Goal: Transaction & Acquisition: Purchase product/service

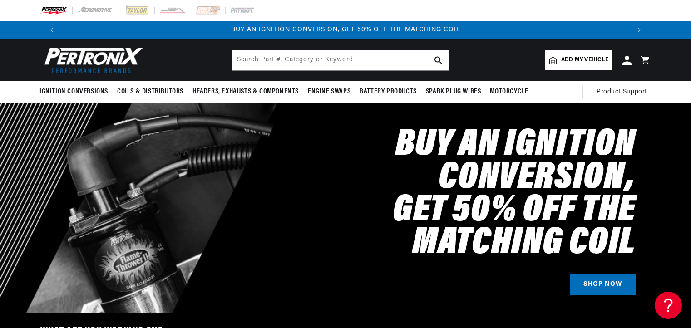
click at [569, 64] on span "Add my vehicle" at bounding box center [584, 60] width 47 height 9
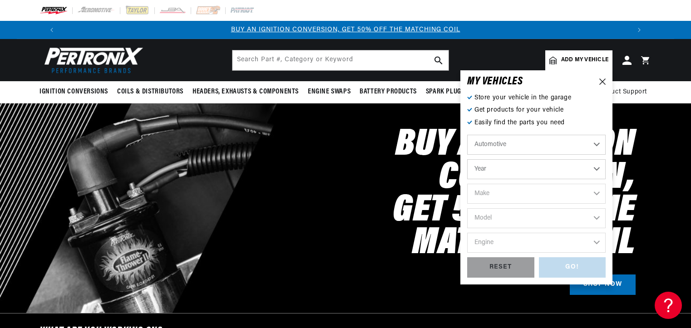
click at [525, 170] on select "Year [DATE] 2021 2020 2019 2018 2017 2016 2015 2014 2013 2012 2011 2010 2009 20…" at bounding box center [536, 169] width 139 height 20
select select "1987"
click at [467, 159] on select "Year [DATE] 2021 2020 2019 2018 2017 2016 2015 2014 2013 2012 2011 2010 2009 20…" at bounding box center [536, 169] width 139 height 20
select select "1987"
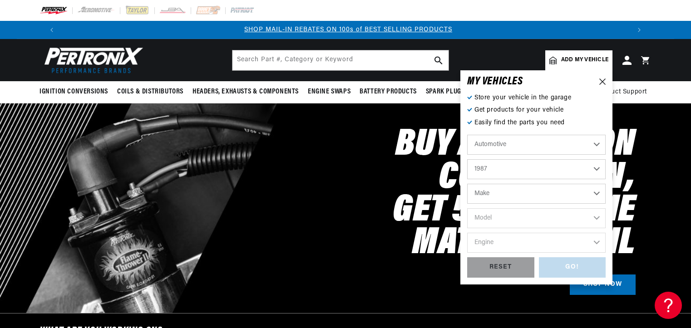
click at [513, 93] on p "Store your vehicle in the garage" at bounding box center [536, 98] width 139 height 10
click at [507, 194] on select "Make American Motors Bentley Buick Cadillac Chevrolet Chrysler Dodge Ford GMC H…" at bounding box center [536, 194] width 139 height 20
select select "Ford"
click at [467, 184] on select "Make American Motors Bentley Buick Cadillac Chevrolet Chrysler Dodge Ford GMC H…" at bounding box center [536, 194] width 139 height 20
select select "Ford"
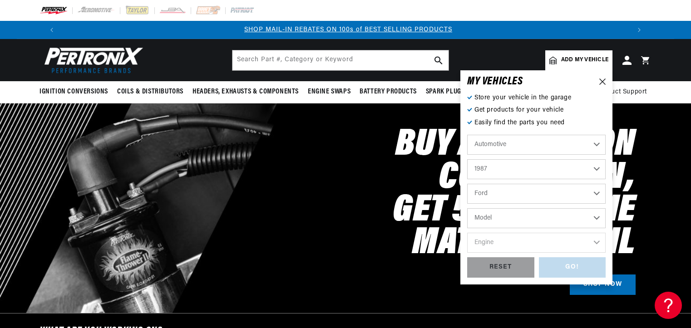
click at [519, 218] on select "Model Bronco Bronco II Country Squire E-150 Econoline E-150 Econoline Club Wago…" at bounding box center [536, 218] width 139 height 20
select select "F-150"
click at [467, 208] on select "Model Bronco Bronco II Country Squire E-150 Econoline E-150 Econoline Club Wago…" at bounding box center [536, 218] width 139 height 20
select select "F-150"
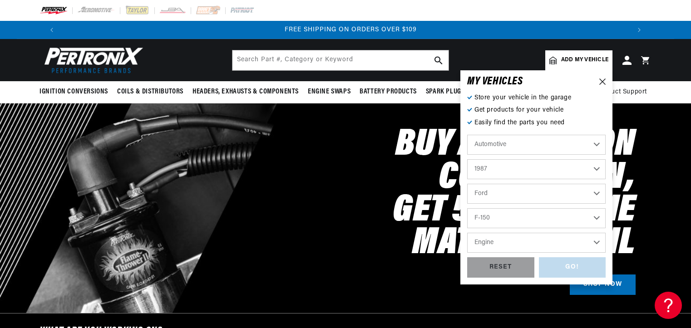
click at [517, 246] on select "Engine 4.9L 5.0L 5.8L" at bounding box center [536, 243] width 139 height 20
select select "5.0L"
click at [467, 233] on select "Engine 4.9L 5.0L 5.8L" at bounding box center [536, 243] width 139 height 20
select select "5.0L"
click at [553, 266] on div "GO!" at bounding box center [572, 268] width 67 height 20
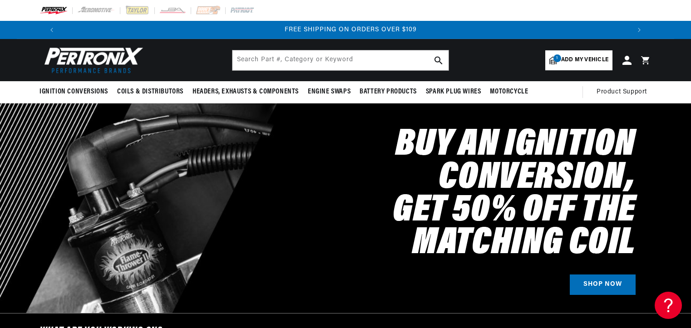
select select "1987"
select select "Ford"
select select "F-150"
select select "5.0L"
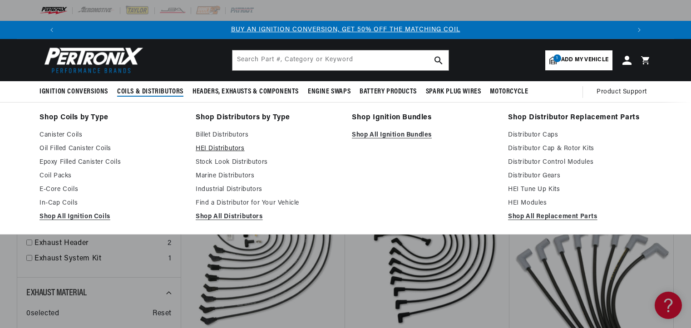
click at [218, 147] on link "HEI Distributors" at bounding box center [268, 149] width 144 height 11
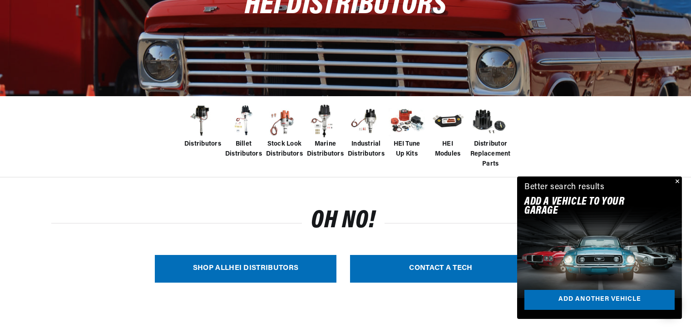
scroll to position [0, 567]
click at [247, 263] on link "SHOP ALL HEI Distributors" at bounding box center [246, 269] width 182 height 28
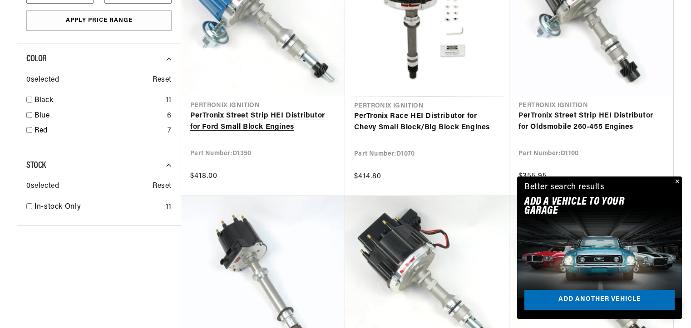
scroll to position [688, 0]
